Goal: Information Seeking & Learning: Find specific fact

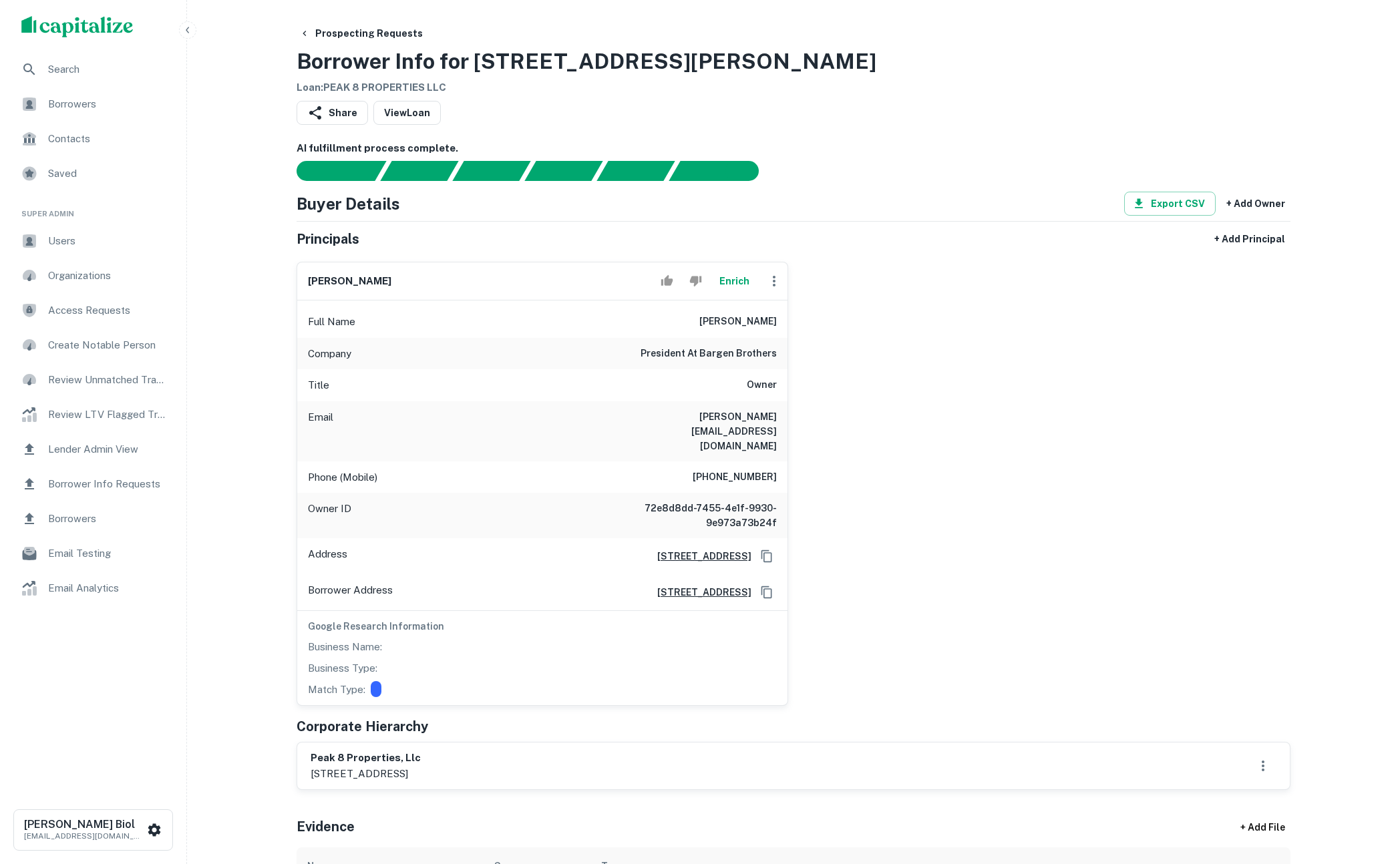
click at [987, 535] on div "[PERSON_NAME] Enrich Full Name [PERSON_NAME] Company president at bargen brothe…" at bounding box center [788, 478] width 1005 height 454
click at [733, 283] on button "Enrich" at bounding box center [733, 281] width 43 height 26
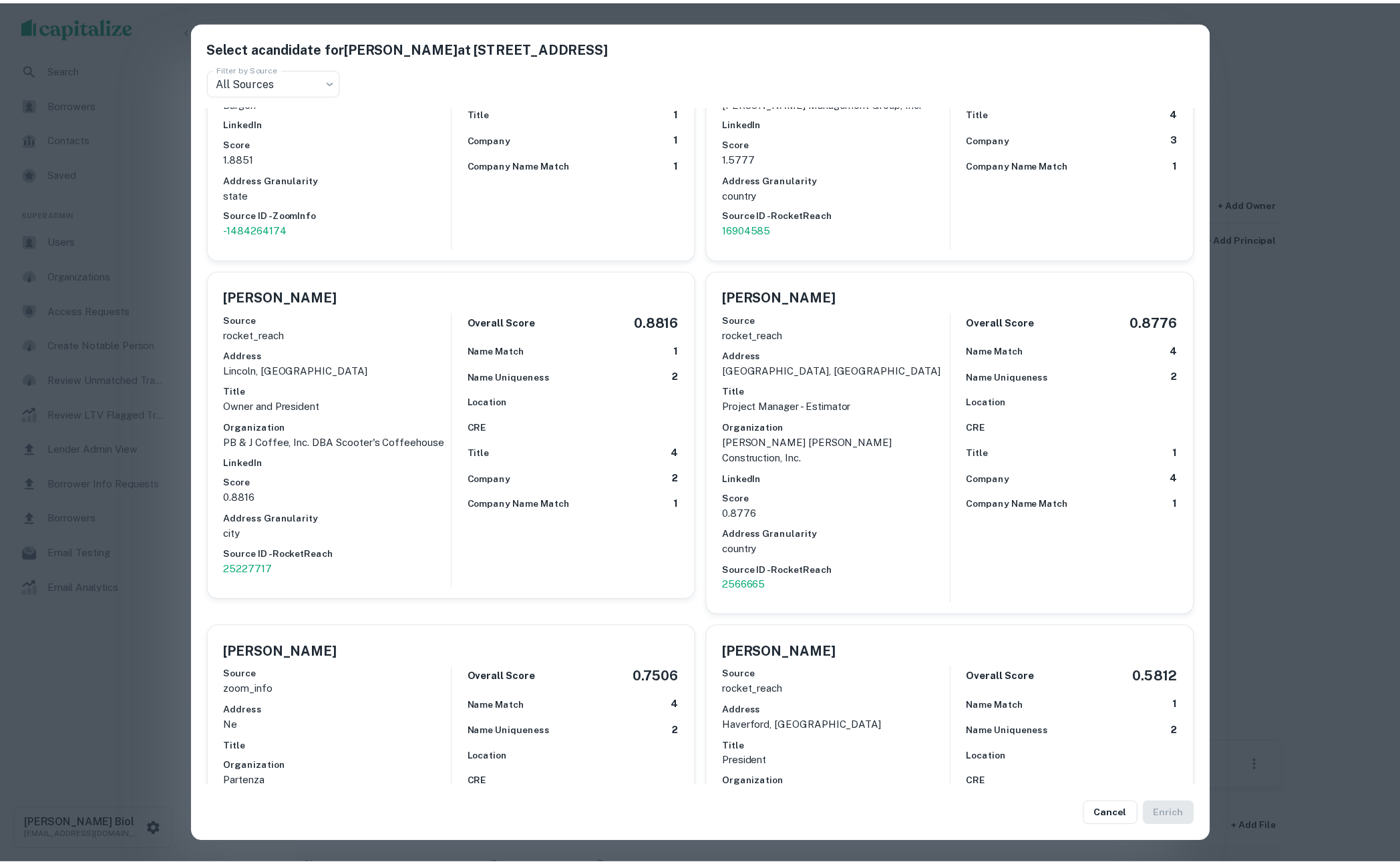
scroll to position [316, 0]
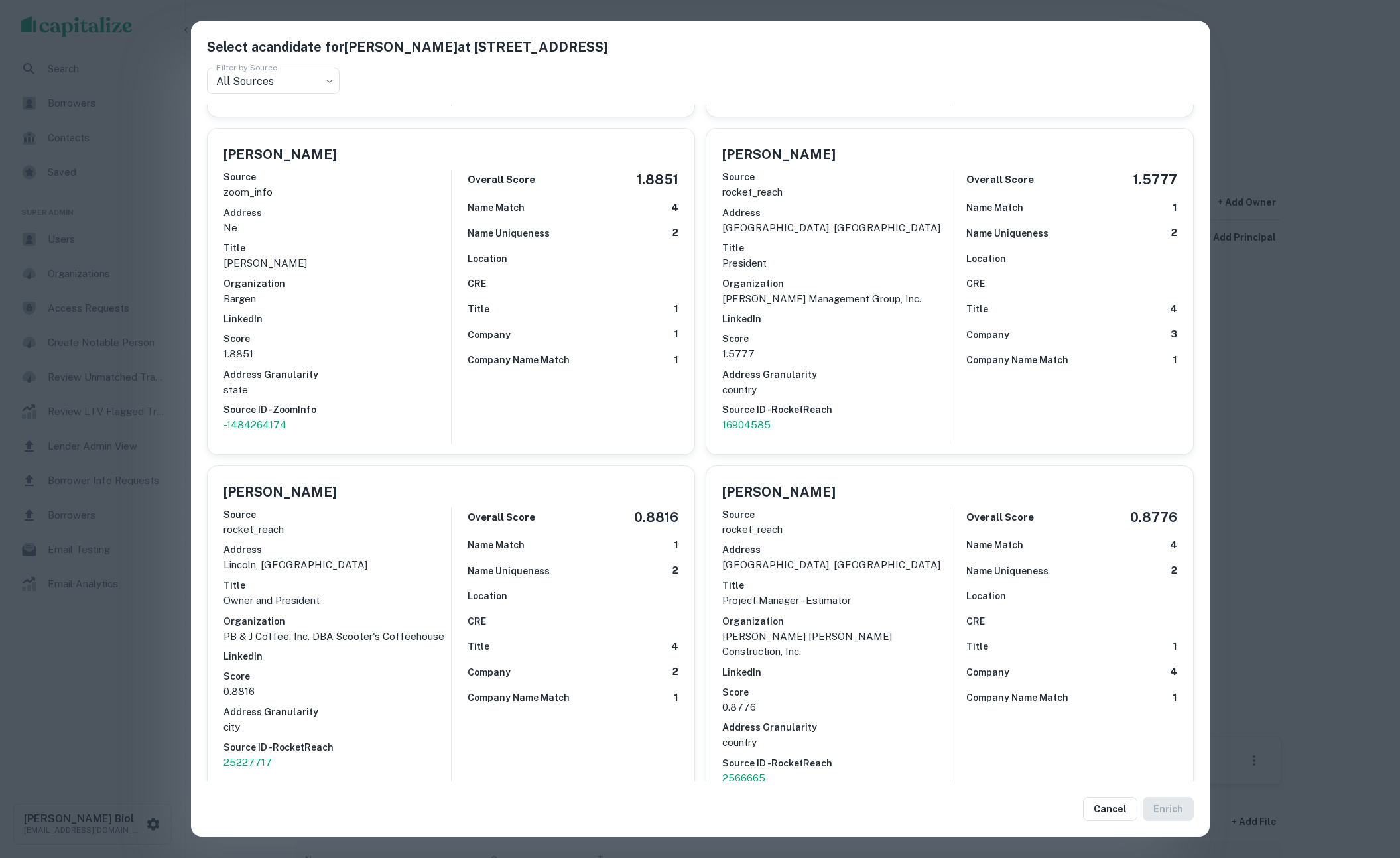
click at [118, 673] on div "Select a candidate for DANIEL J BARGEN at 5300 n 57th st ste 1 Filter by Source…" at bounding box center [700, 429] width 1400 height 858
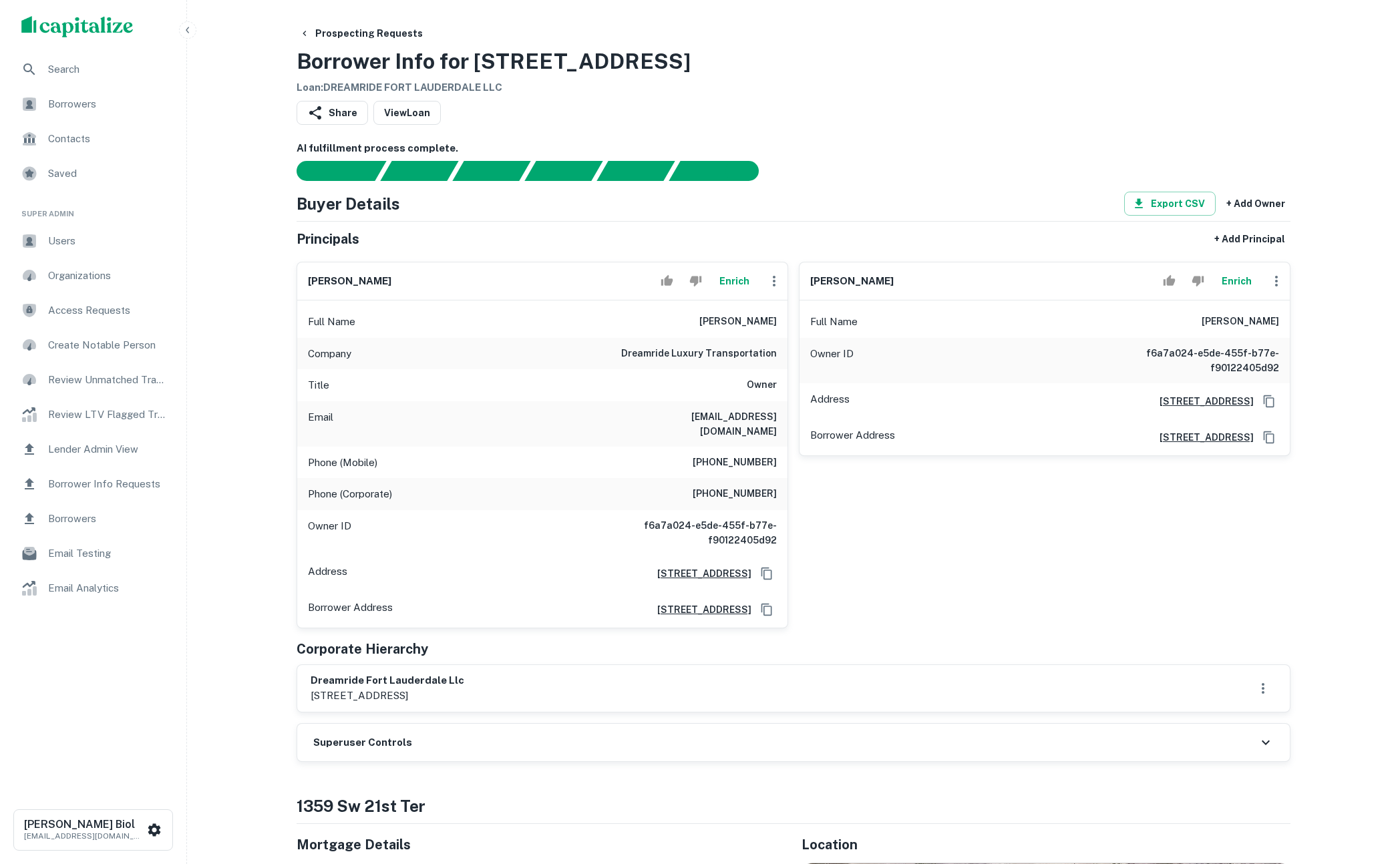
click at [931, 78] on div "Prospecting Requests Borrower Info for 1359 SW 21ST TER Loan : DREAMRIDE FORT L…" at bounding box center [793, 58] width 993 height 74
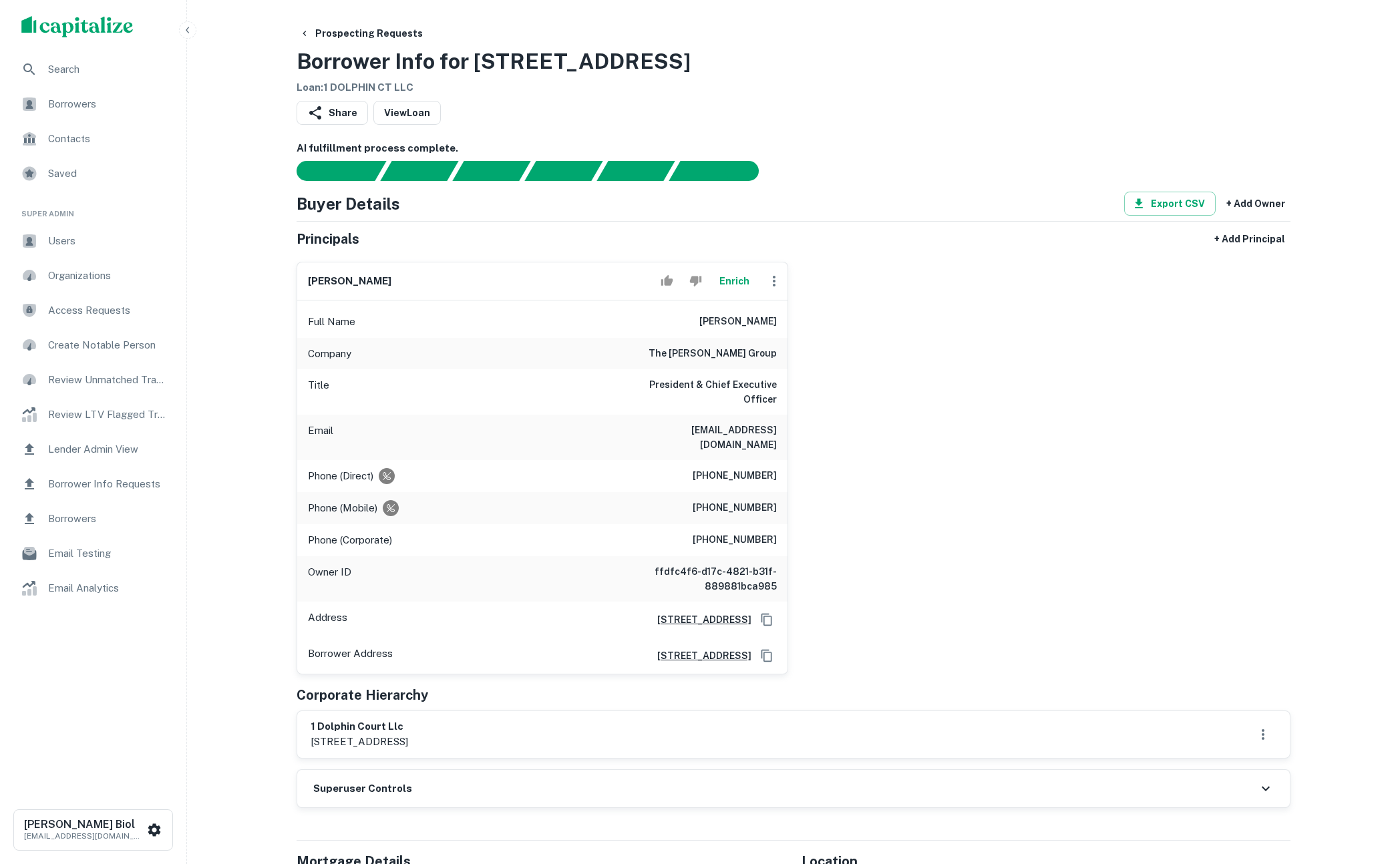
click at [733, 280] on button "Enrich" at bounding box center [733, 281] width 43 height 26
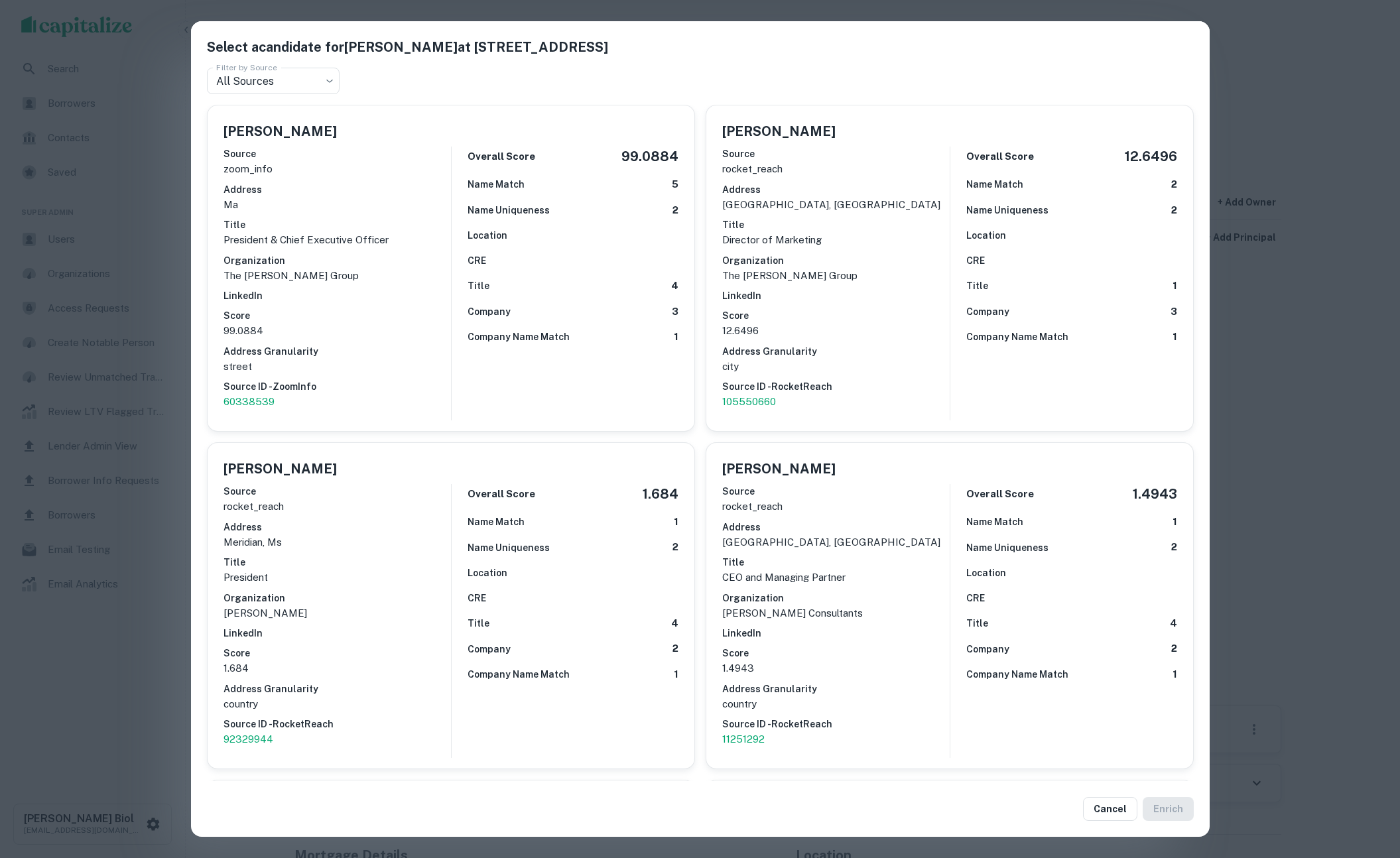
click at [144, 651] on div "Select a candidate for Norman A. Levenson at 896 Beacon St Filter by Source All…" at bounding box center [700, 429] width 1400 height 858
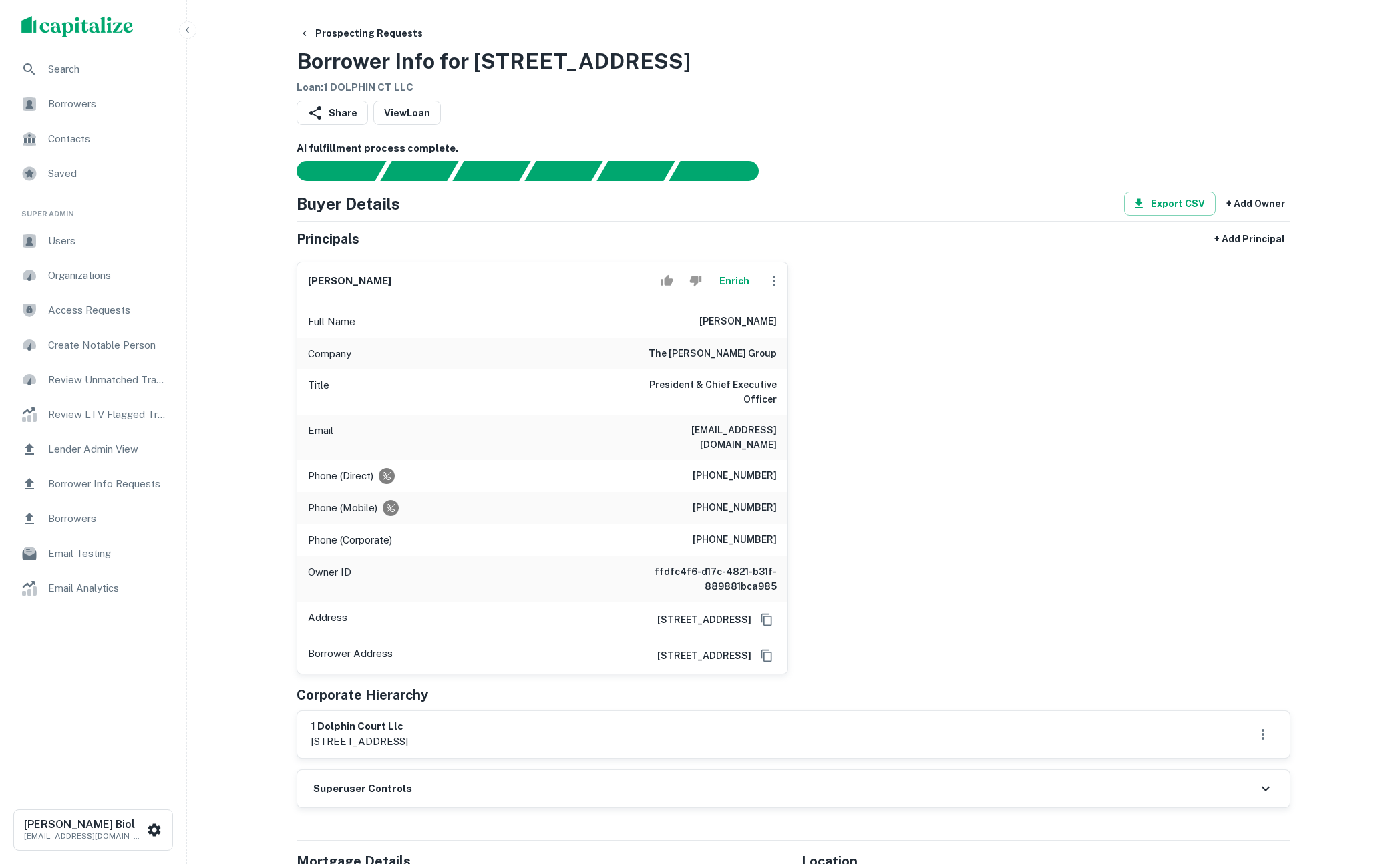
click at [73, 107] on span "Borrowers" at bounding box center [108, 104] width 120 height 16
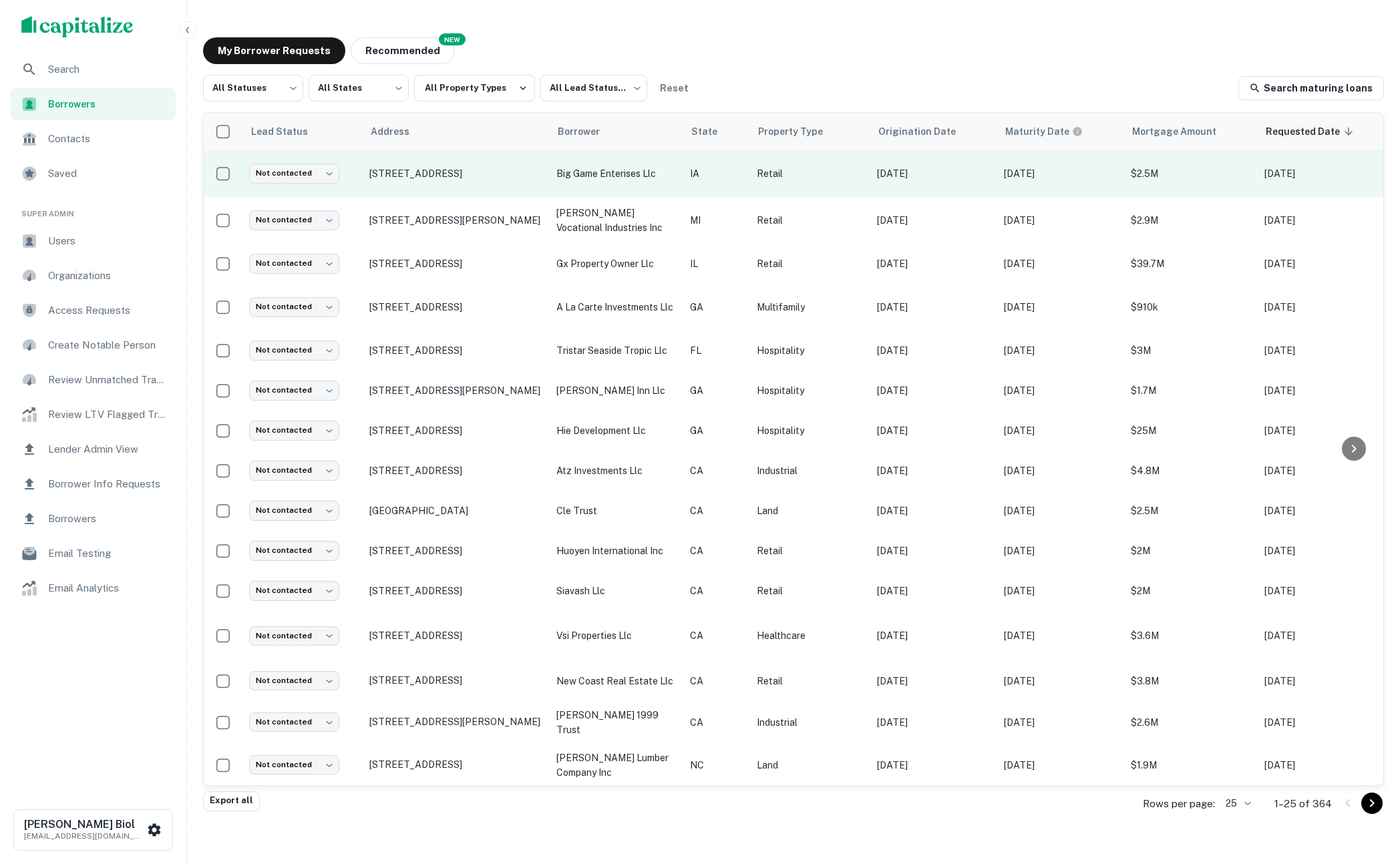
click at [522, 189] on td "2621 Adventureland Dr, Altoona, IA, 50009" at bounding box center [456, 174] width 187 height 47
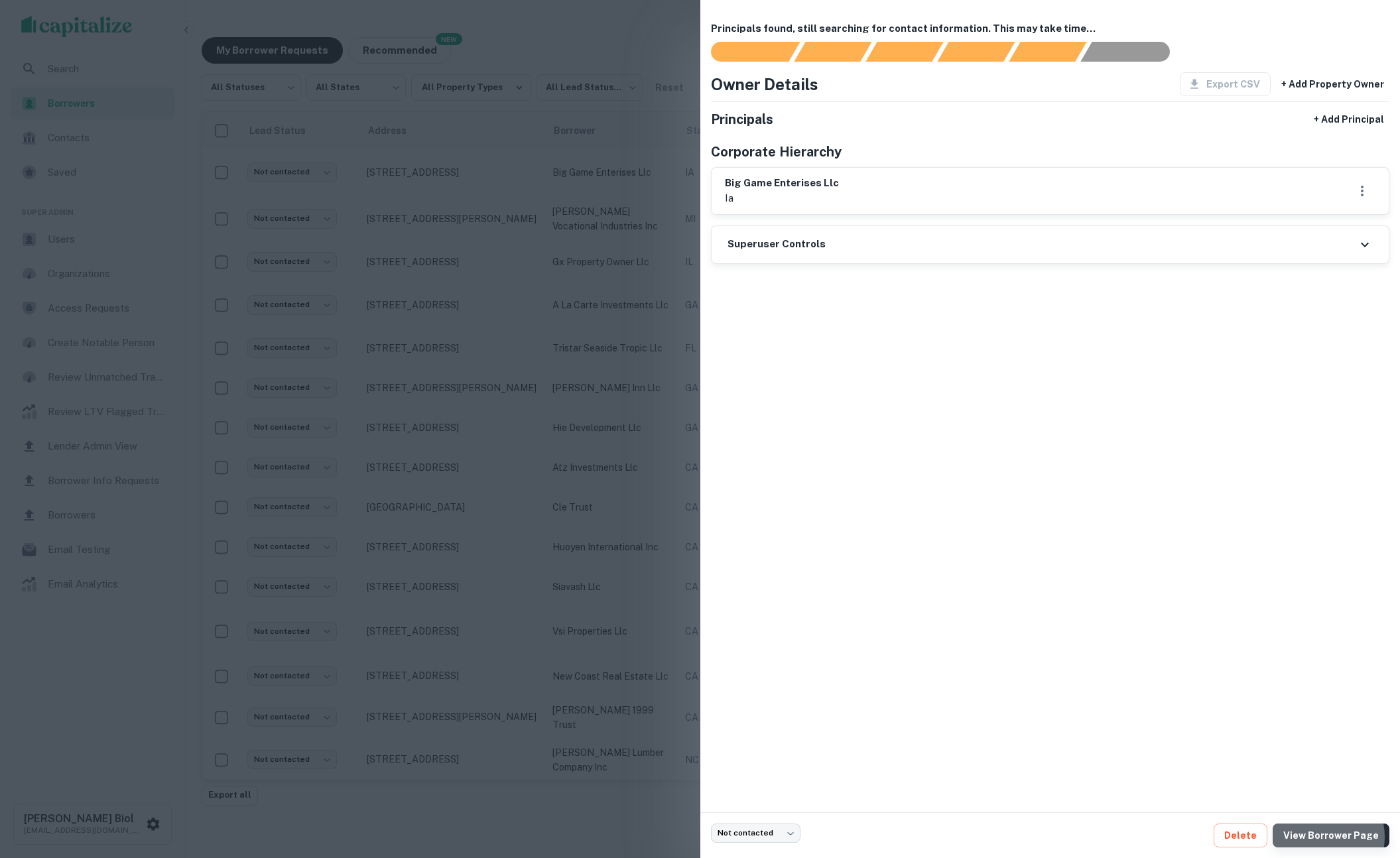
click at [1324, 837] on link "View Borrower Page" at bounding box center [1330, 835] width 116 height 24
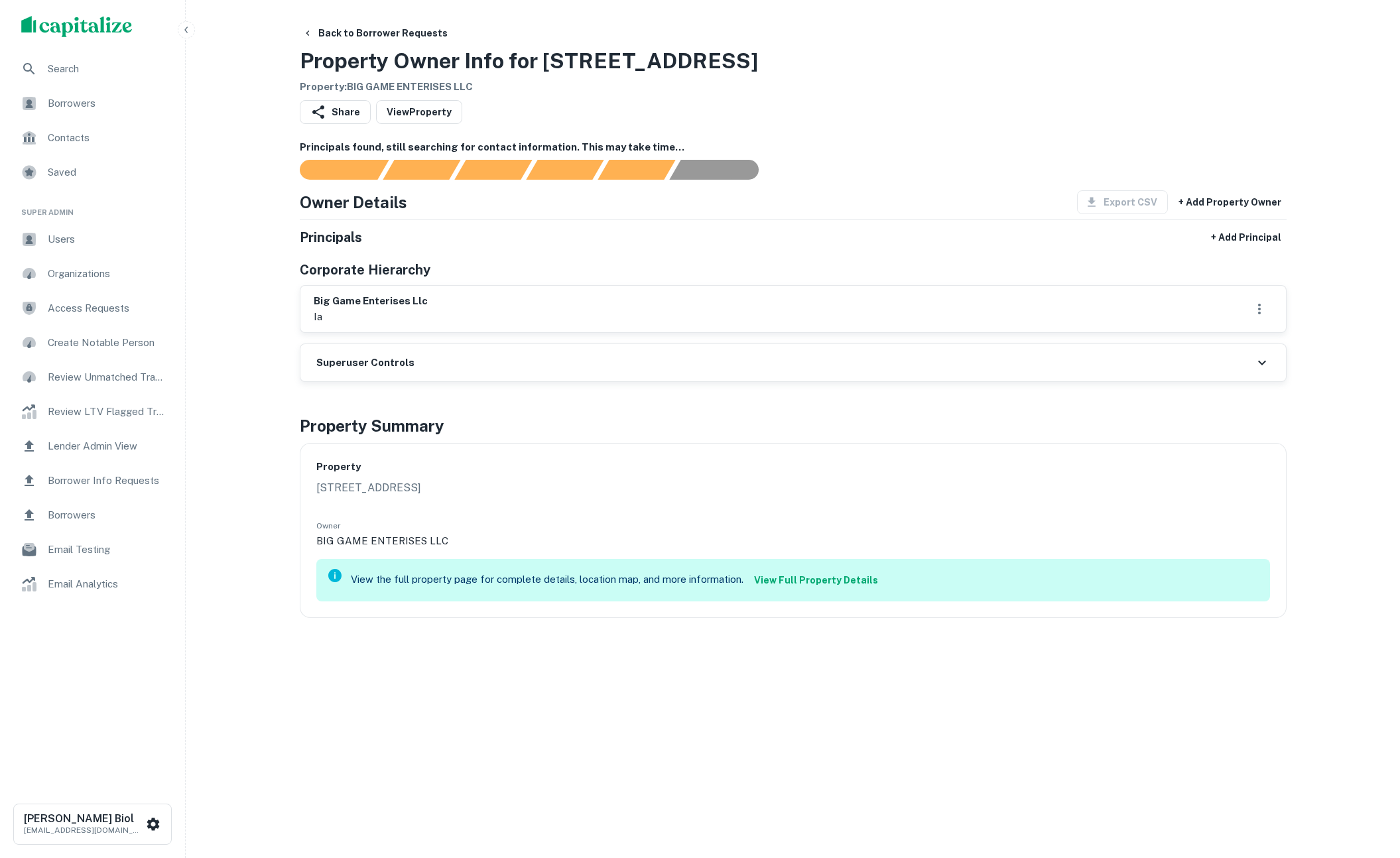
click at [793, 583] on link "View Full Property Details" at bounding box center [816, 580] width 135 height 24
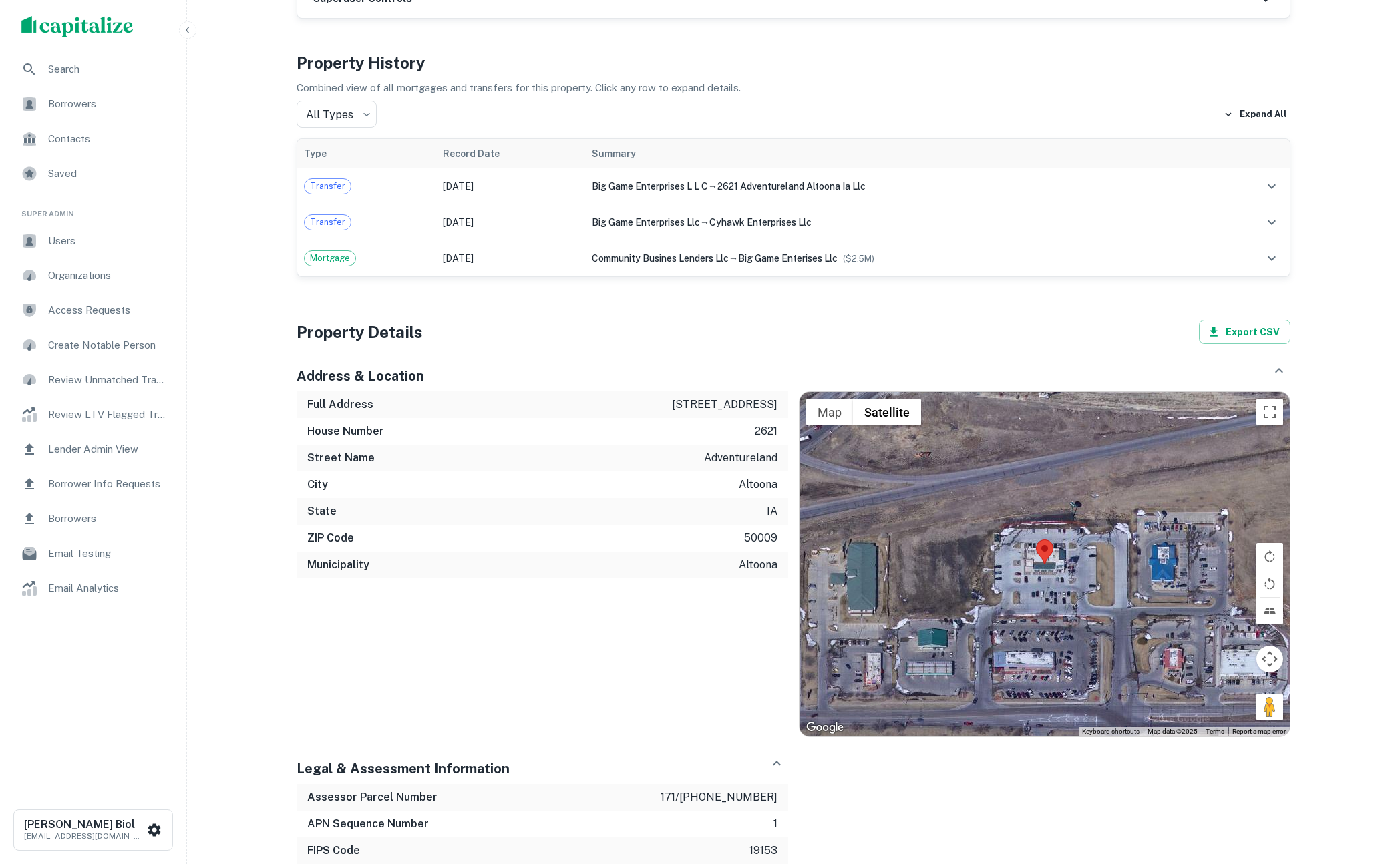
scroll to position [43, 0]
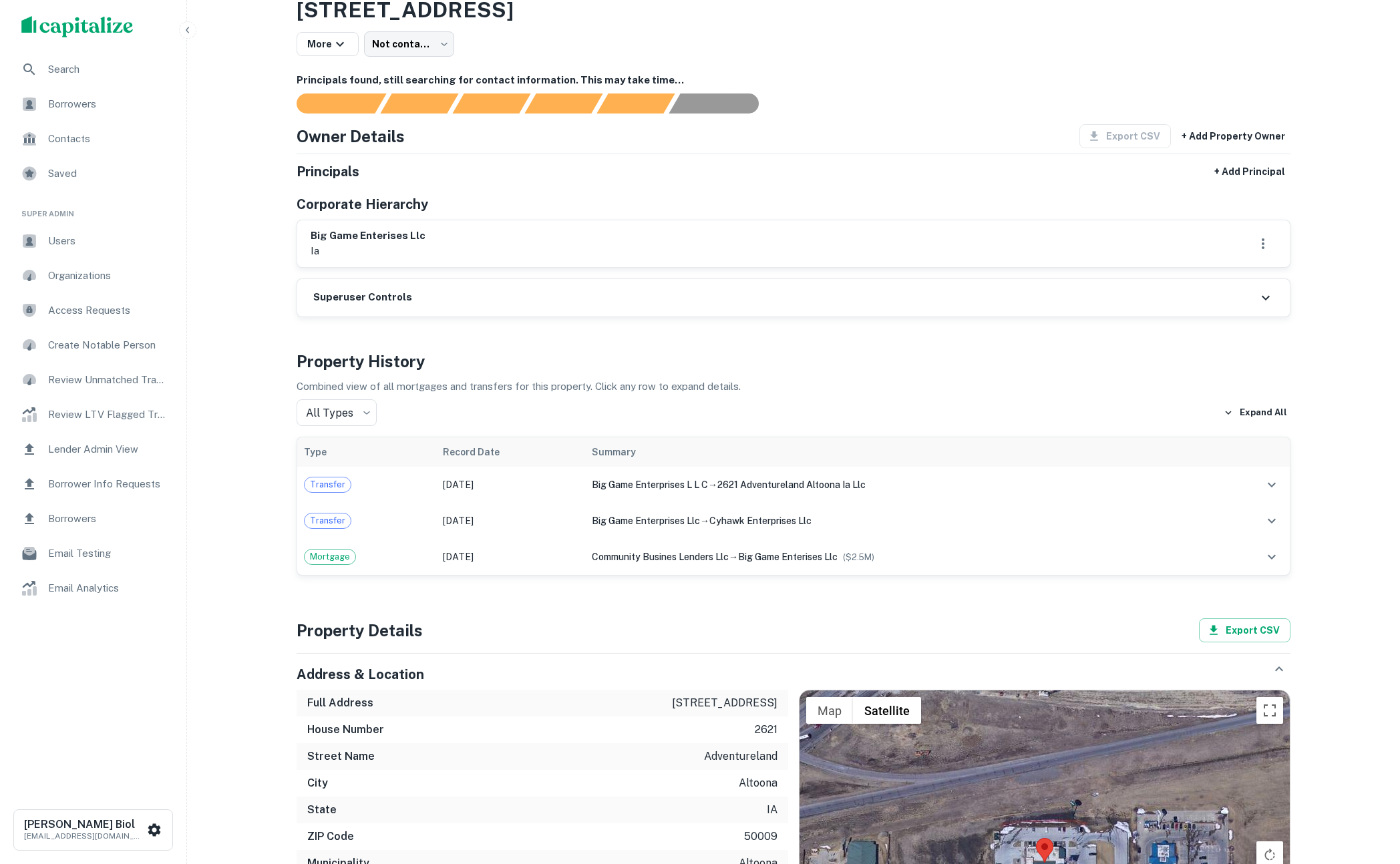
click at [479, 233] on div "big game enterises llc ia" at bounding box center [793, 243] width 966 height 31
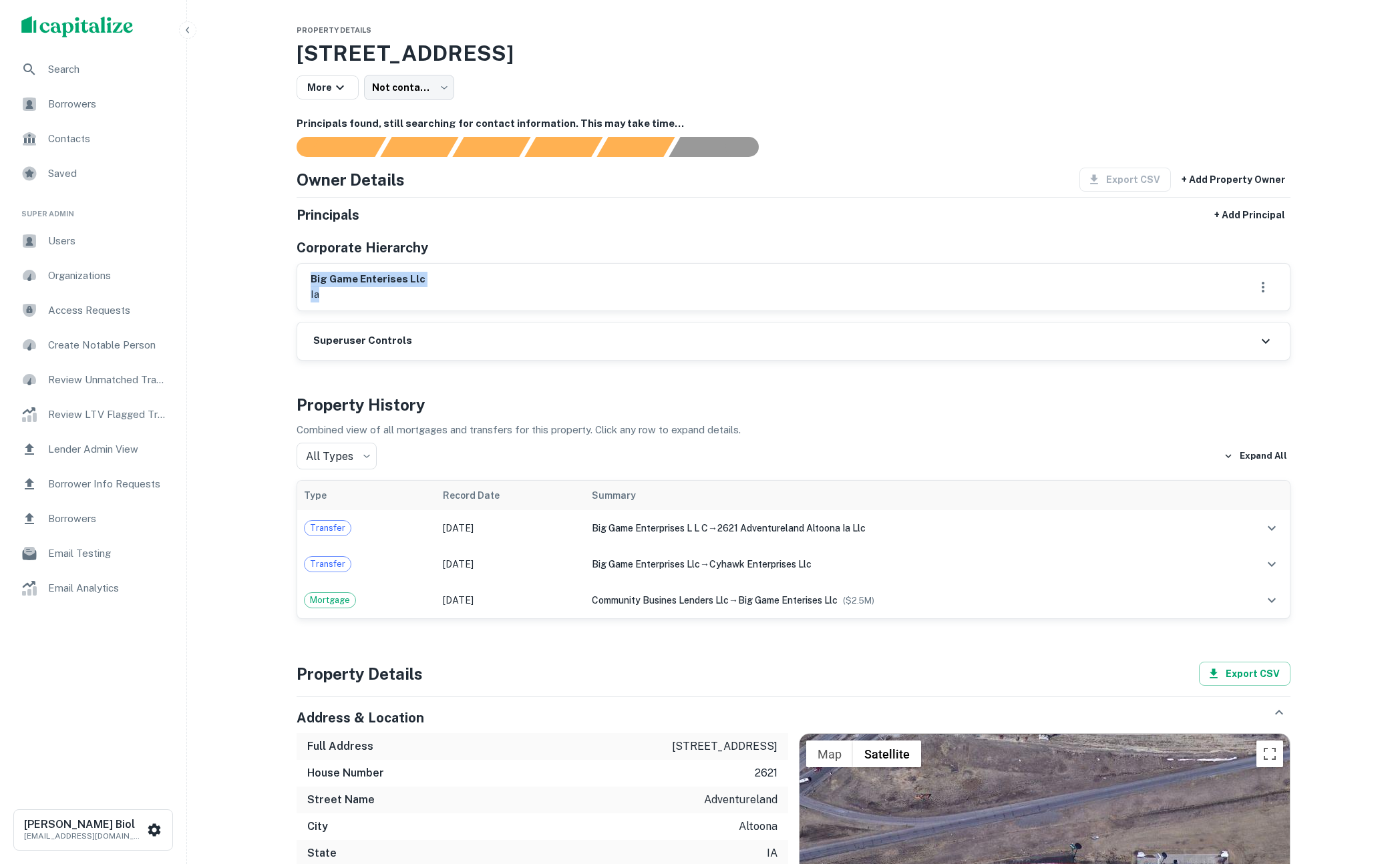
drag, startPoint x: 312, startPoint y: 281, endPoint x: 435, endPoint y: 292, distance: 123.5
click at [435, 292] on div "big game enterises llc ia" at bounding box center [793, 287] width 966 height 31
drag, startPoint x: 422, startPoint y: 292, endPoint x: 308, endPoint y: 278, distance: 114.9
click at [308, 278] on div "big game enterises llc ia" at bounding box center [792, 287] width 992 height 47
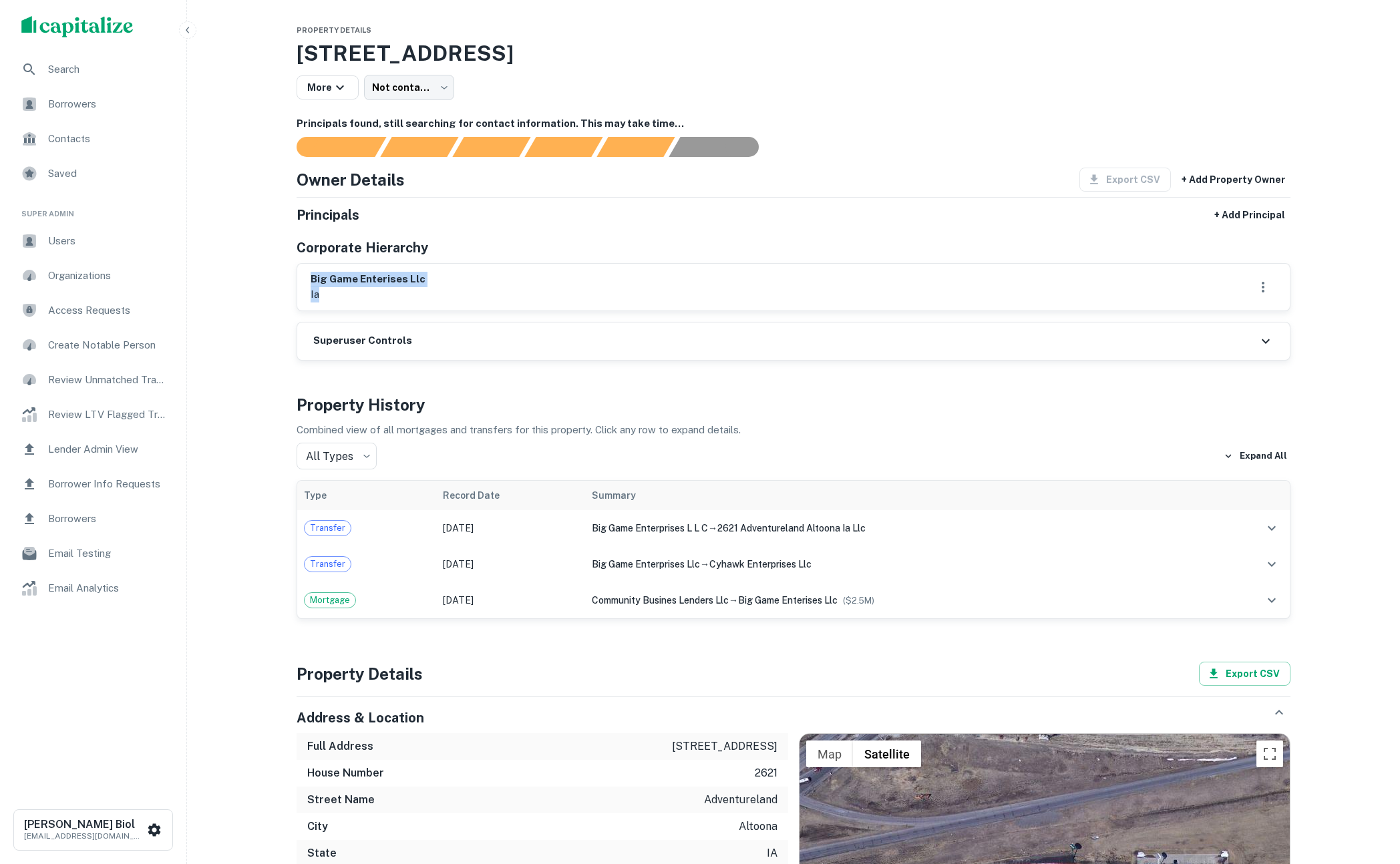
click at [308, 278] on div "big game enterises llc ia" at bounding box center [792, 287] width 992 height 47
drag, startPoint x: 323, startPoint y: 282, endPoint x: 347, endPoint y: 289, distance: 25.0
click at [347, 289] on div "big game enterises llc ia" at bounding box center [792, 287] width 992 height 47
click at [347, 289] on p "ia" at bounding box center [368, 294] width 114 height 16
drag, startPoint x: 336, startPoint y: 289, endPoint x: 297, endPoint y: 277, distance: 40.8
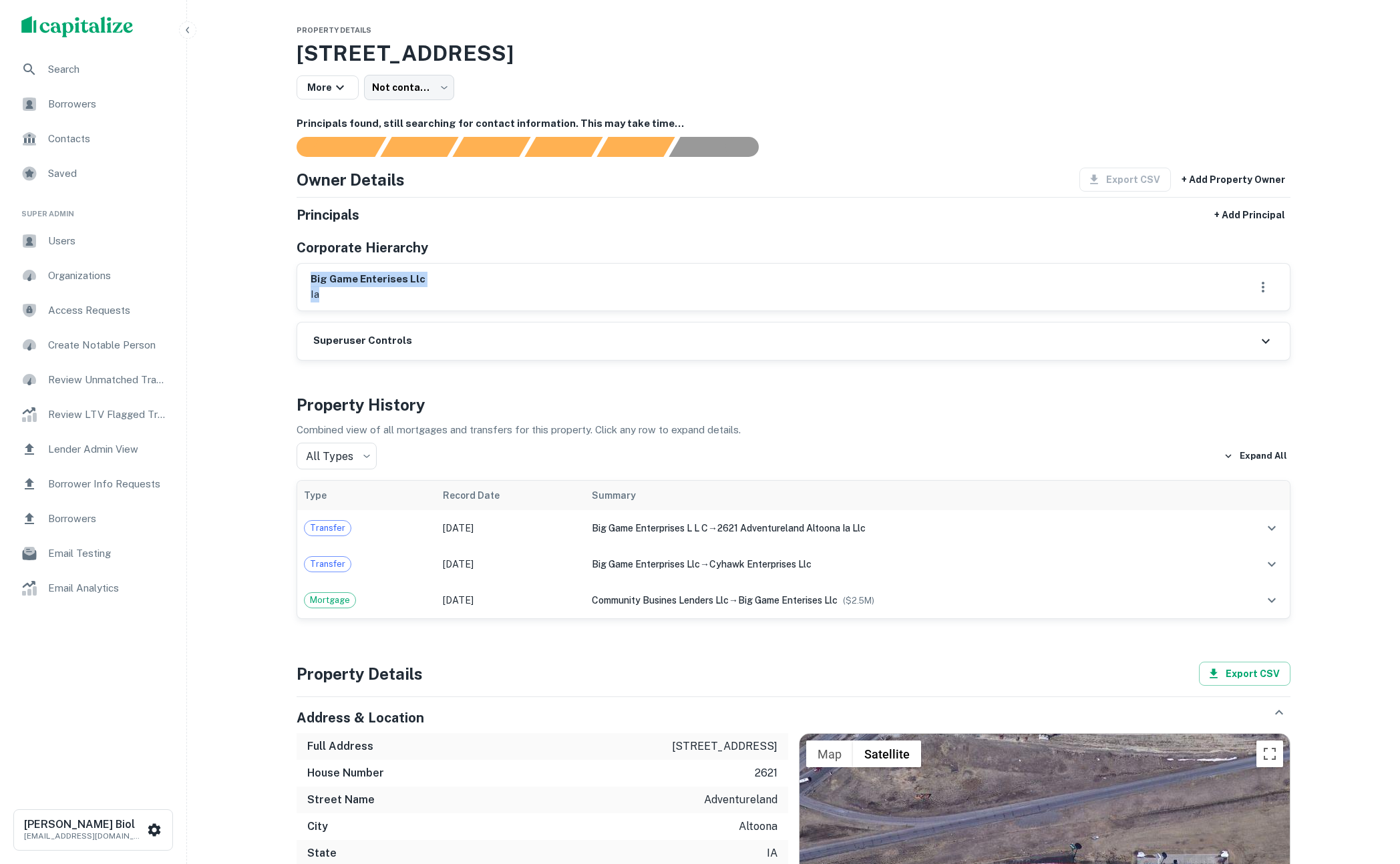
click at [297, 277] on div "big game enterises llc ia" at bounding box center [792, 287] width 992 height 47
click at [308, 277] on div "big game enterises llc ia" at bounding box center [792, 287] width 992 height 47
click at [1264, 342] on icon at bounding box center [1265, 340] width 8 height 4
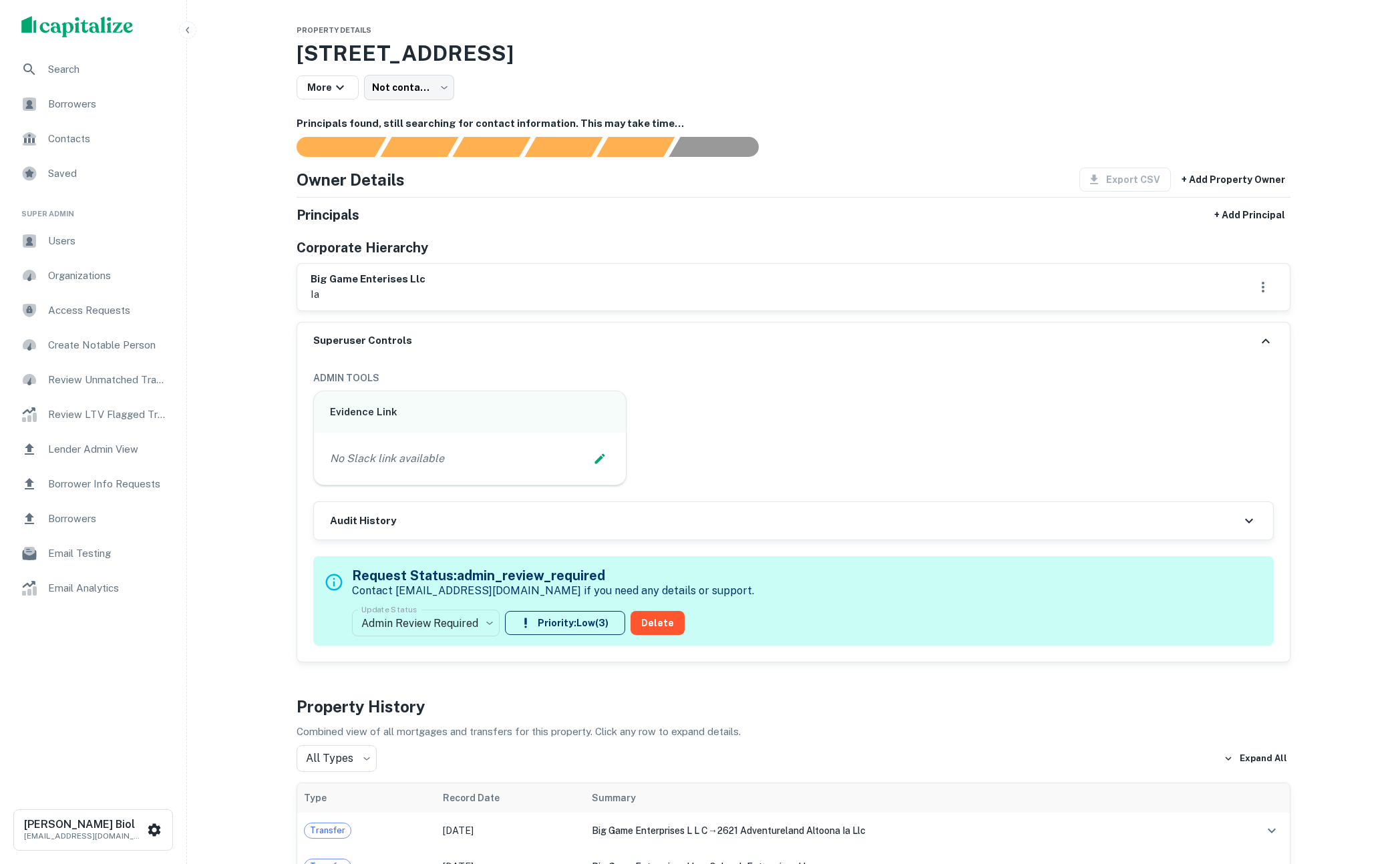
click at [1264, 342] on icon at bounding box center [1265, 341] width 16 height 16
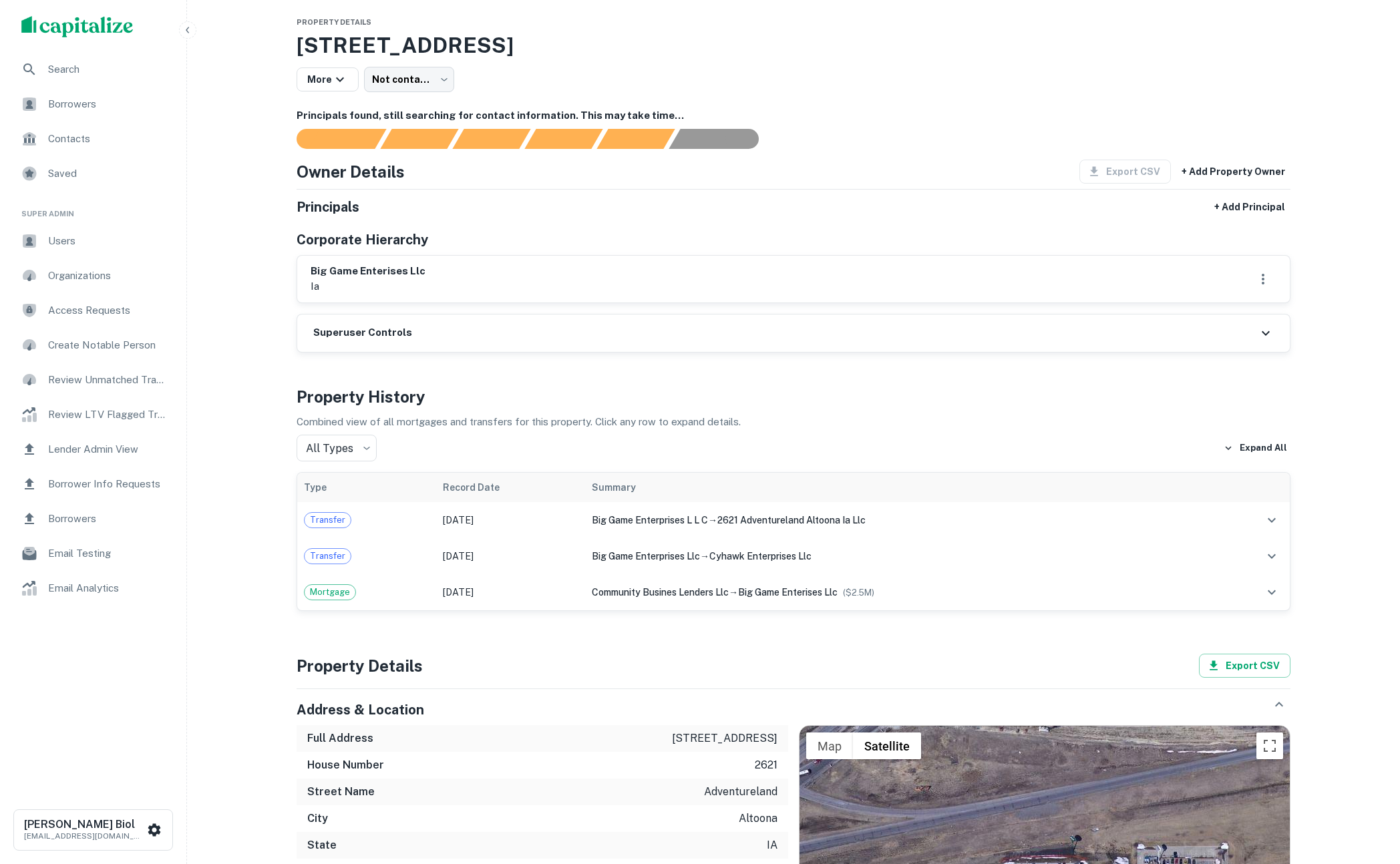
scroll to position [26, 0]
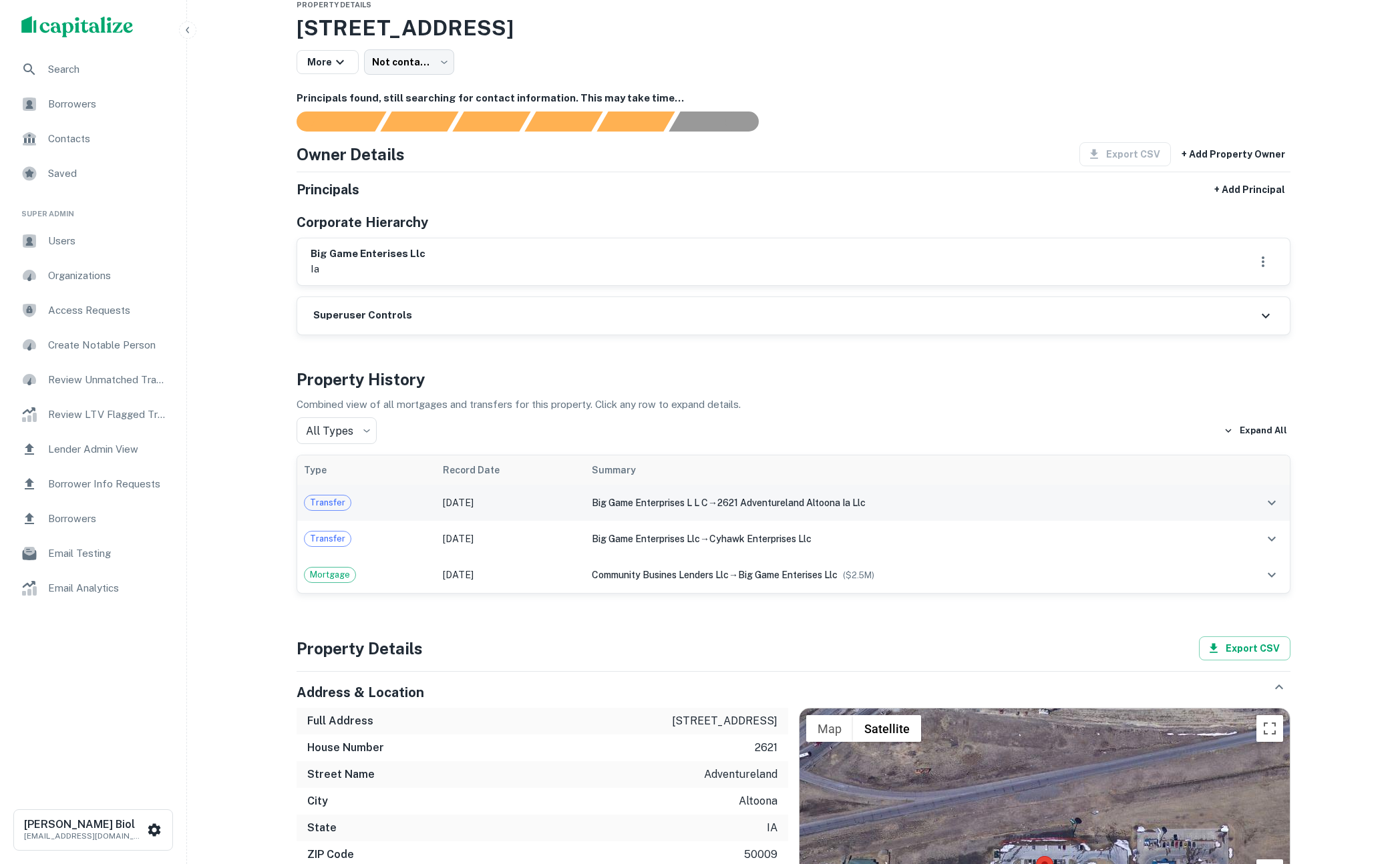
click at [1272, 502] on icon "expand row" at bounding box center [1271, 503] width 16 height 16
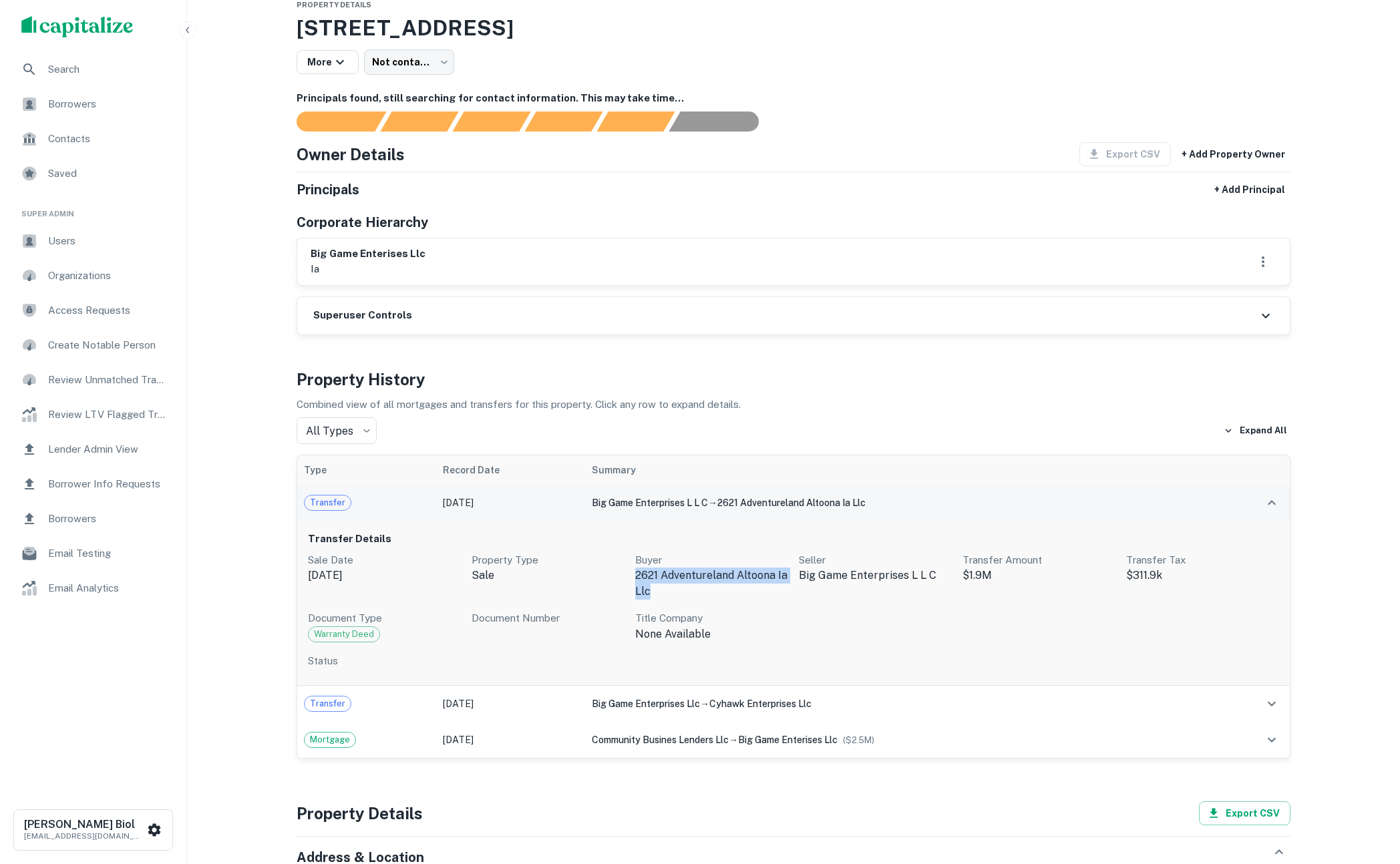
drag, startPoint x: 637, startPoint y: 575, endPoint x: 730, endPoint y: 586, distance: 93.6
click at [730, 586] on p "2621 adventureland altoona ia llc" at bounding box center [711, 584] width 153 height 32
drag, startPoint x: 714, startPoint y: 587, endPoint x: 636, endPoint y: 572, distance: 79.4
click at [636, 572] on p "2621 adventureland altoona ia llc" at bounding box center [711, 584] width 153 height 32
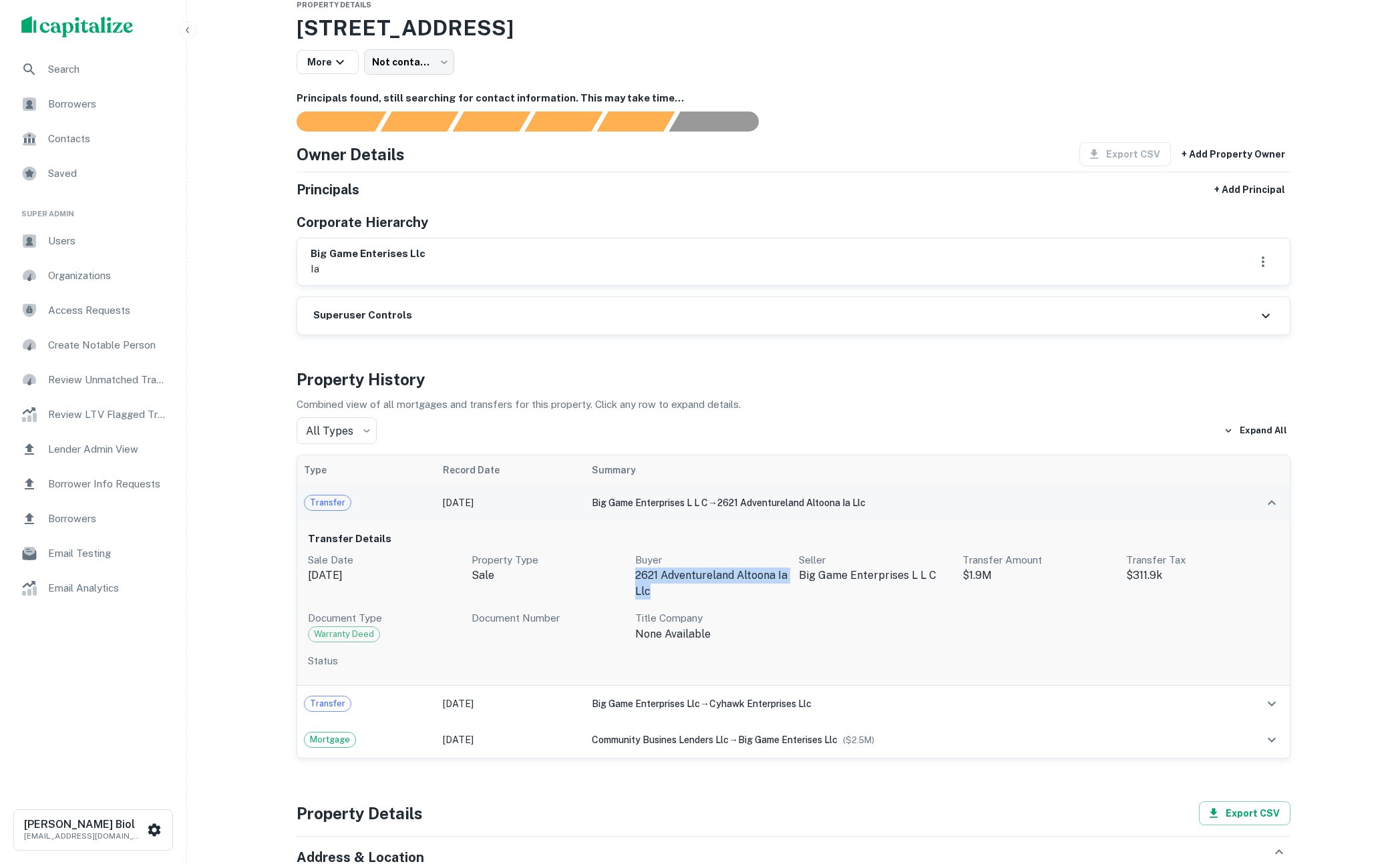
click at [636, 572] on p "2621 adventureland altoona ia llc" at bounding box center [711, 584] width 153 height 32
drag, startPoint x: 653, startPoint y: 579, endPoint x: 690, endPoint y: 592, distance: 39.2
click at [690, 592] on p "2621 adventureland altoona ia llc" at bounding box center [711, 584] width 153 height 32
drag, startPoint x: 687, startPoint y: 592, endPoint x: 634, endPoint y: 576, distance: 55.4
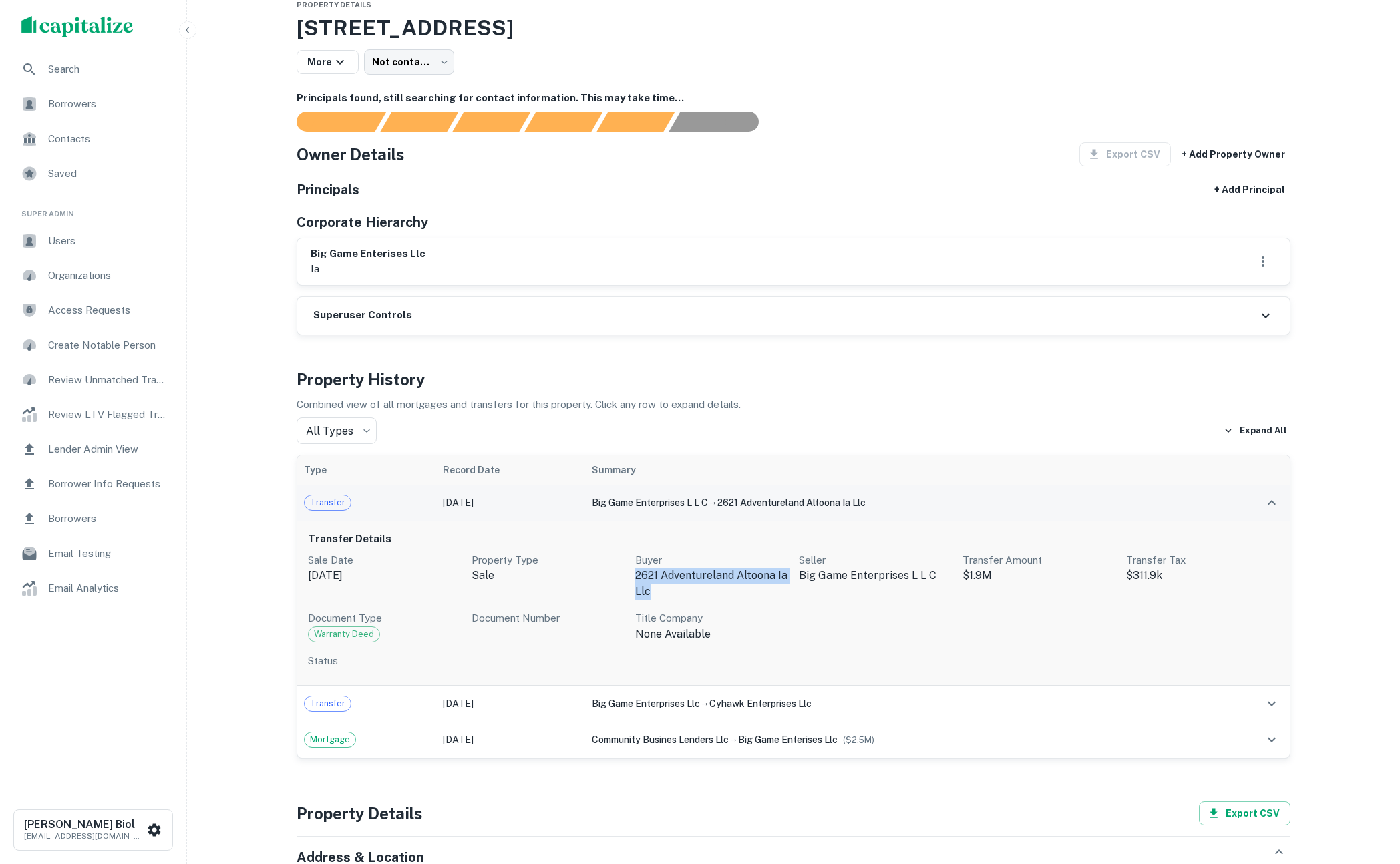
click at [635, 576] on p "2621 adventureland altoona ia llc" at bounding box center [711, 584] width 153 height 32
drag, startPoint x: 634, startPoint y: 576, endPoint x: 704, endPoint y: 591, distance: 71.6
click at [704, 591] on p "2621 adventureland altoona ia llc" at bounding box center [711, 584] width 153 height 32
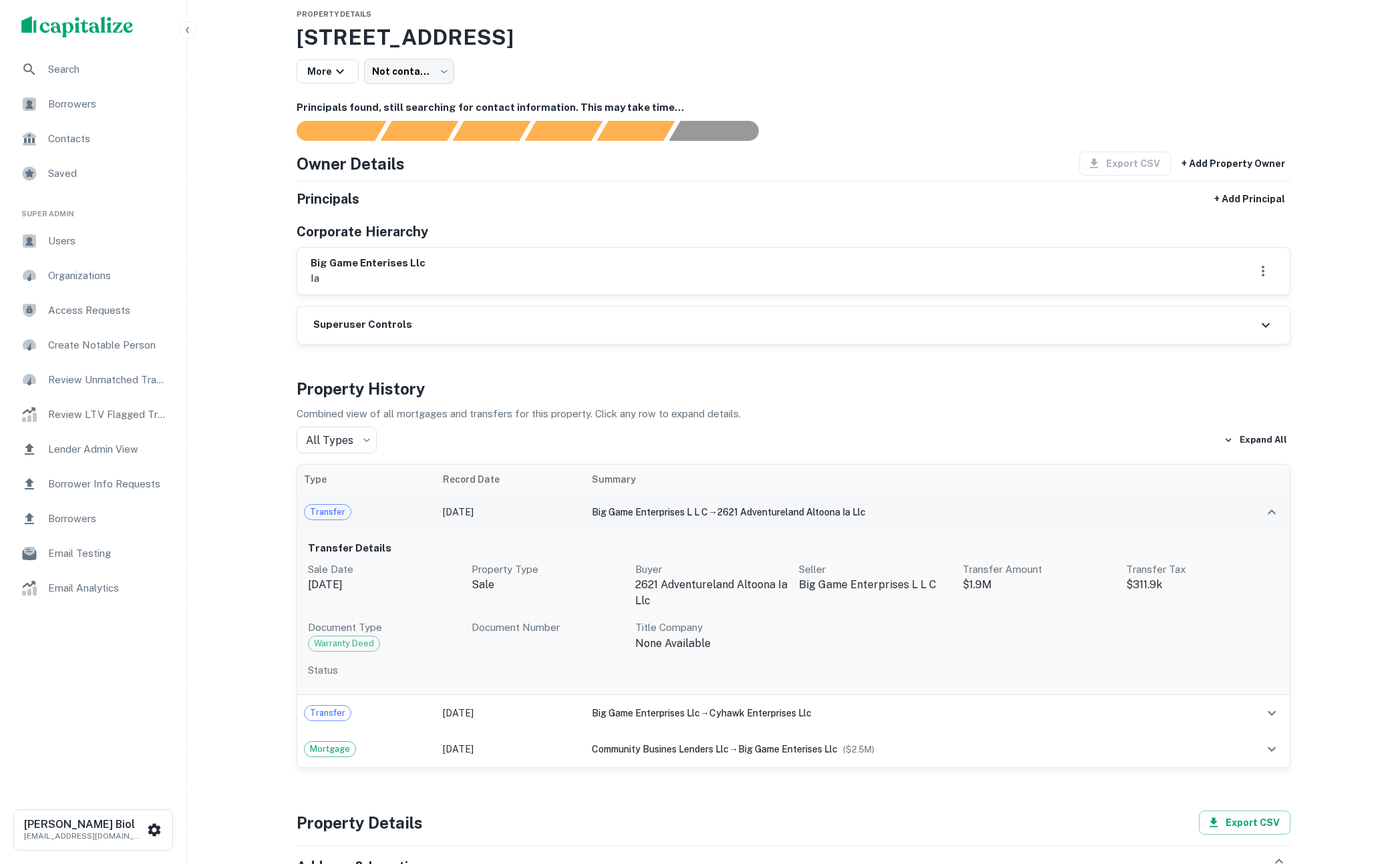
scroll to position [0, 0]
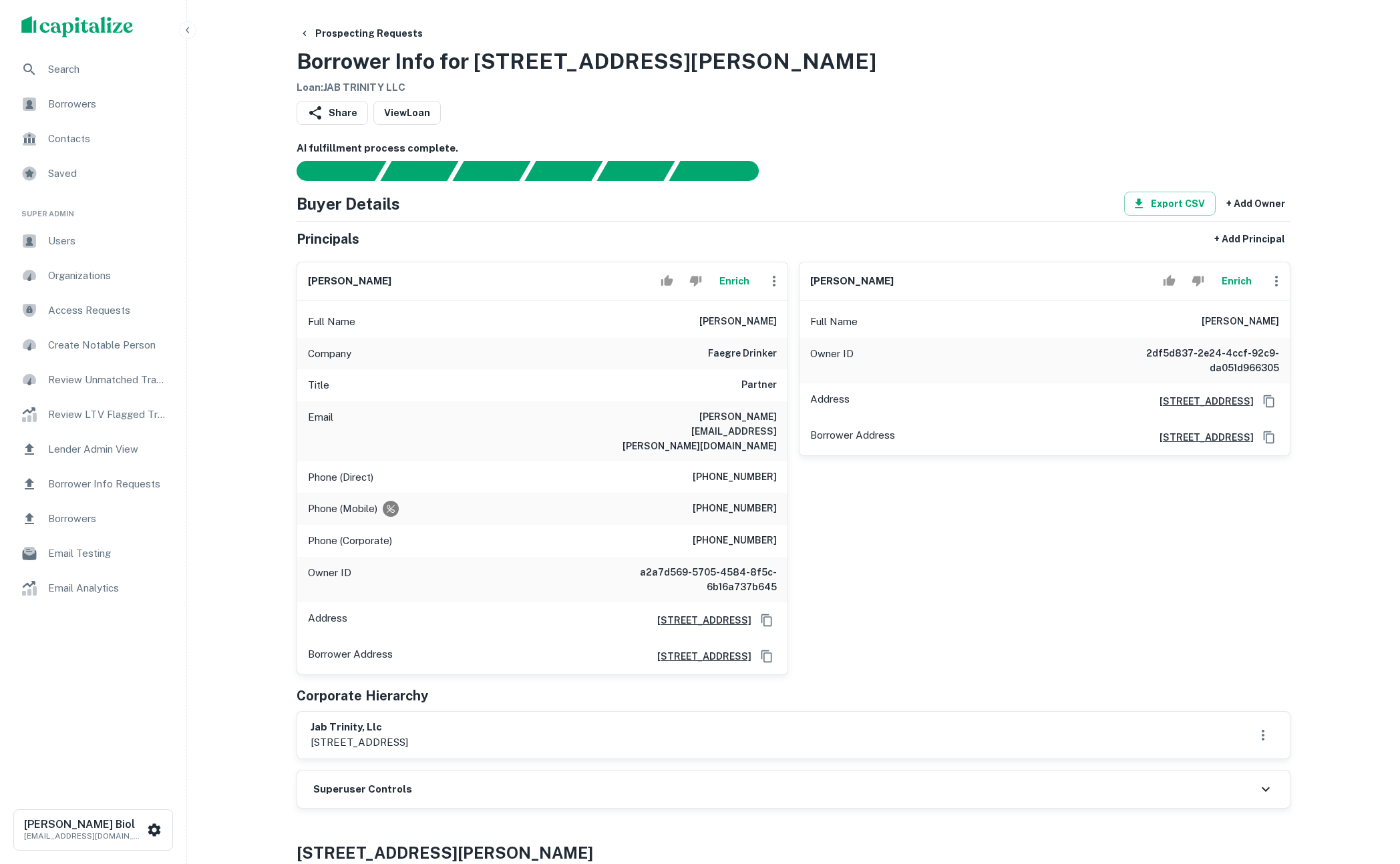
click at [726, 280] on button "Enrich" at bounding box center [733, 281] width 43 height 26
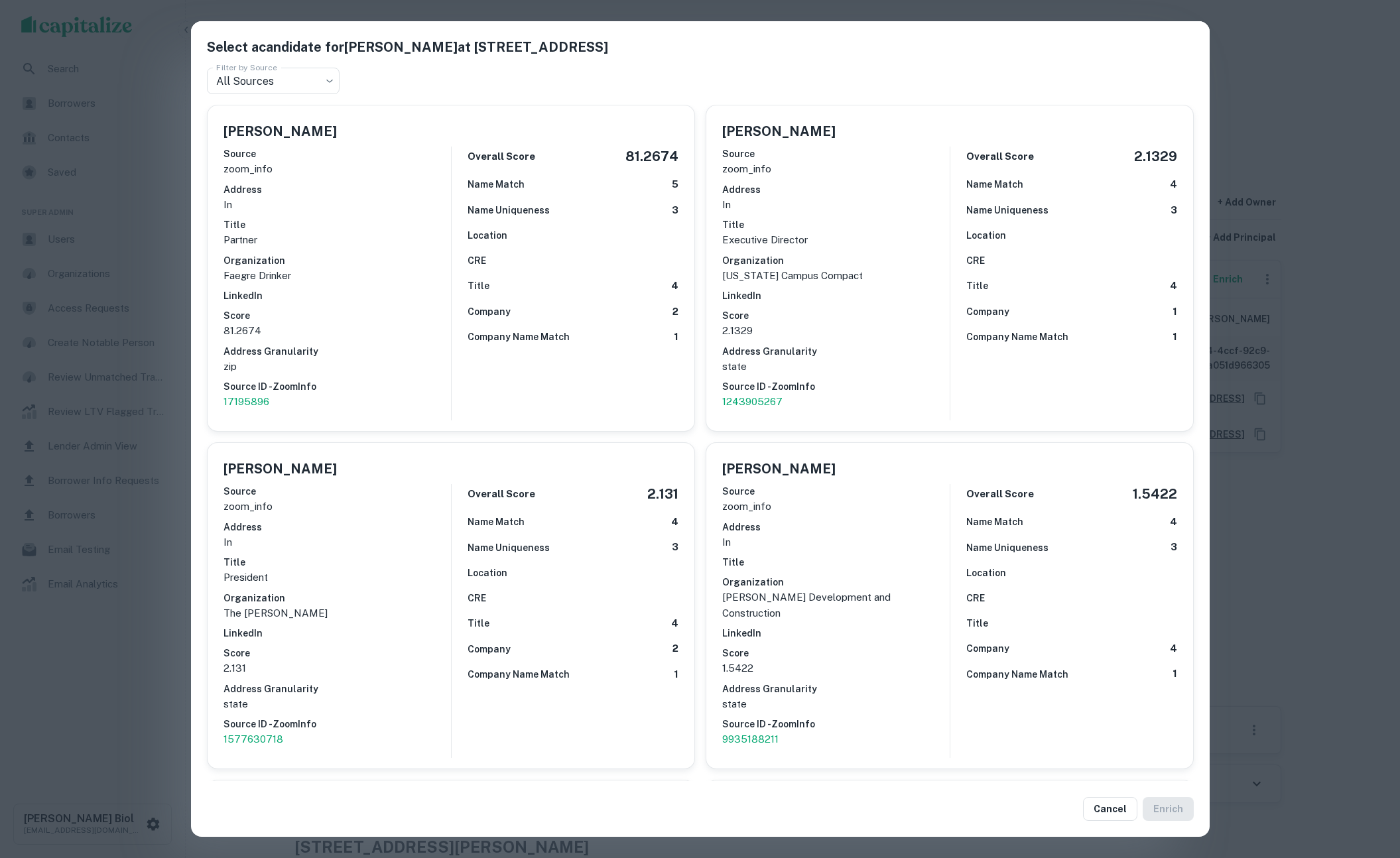
click at [128, 701] on div "Select a candidate for [PERSON_NAME] at [STREET_ADDRESS] Filter by Source All S…" at bounding box center [700, 429] width 1400 height 858
